Goal: Check status: Check status

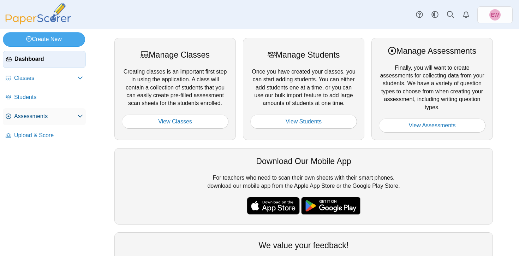
click at [30, 118] on span "Assessments" at bounding box center [45, 116] width 63 height 8
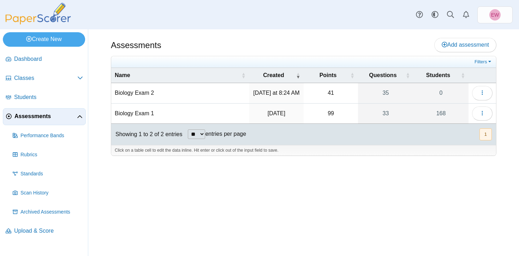
click at [142, 94] on td "Biology Exam 2" at bounding box center [180, 93] width 138 height 20
